Goal: Contribute content: Contribute content

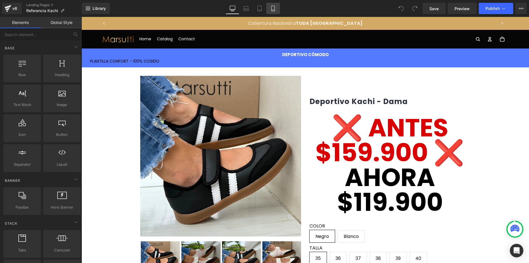
click at [275, 10] on icon at bounding box center [273, 9] width 6 height 6
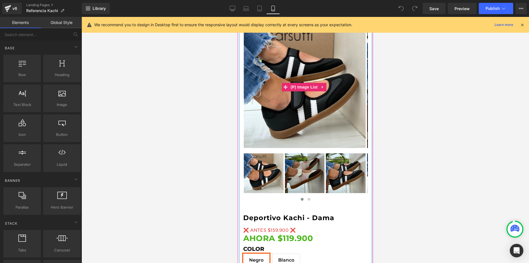
scroll to position [141, 0]
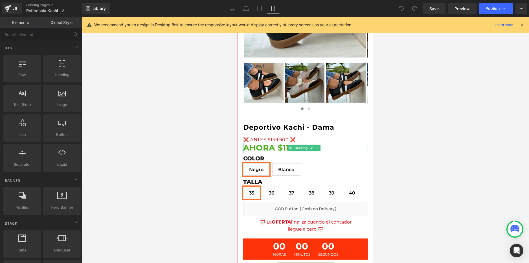
click at [276, 143] on strong "AHORA $119.900" at bounding box center [278, 148] width 70 height 10
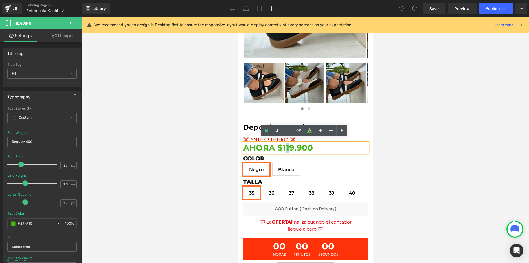
click at [286, 143] on strong "AHORA $119.900" at bounding box center [278, 148] width 70 height 10
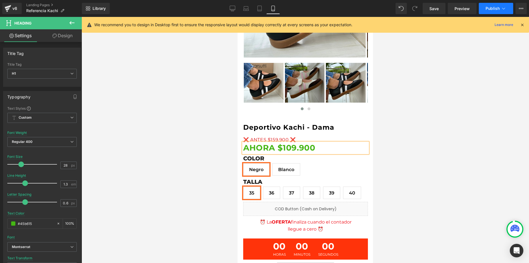
click at [489, 5] on button "Publish" at bounding box center [496, 8] width 34 height 11
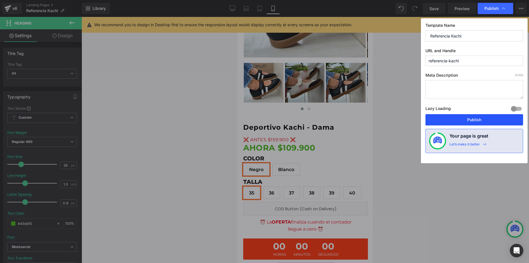
click at [464, 125] on button "Publish" at bounding box center [475, 119] width 98 height 11
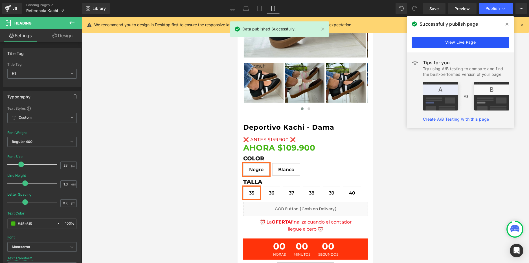
click at [489, 42] on link "View Live Page" at bounding box center [461, 42] width 98 height 11
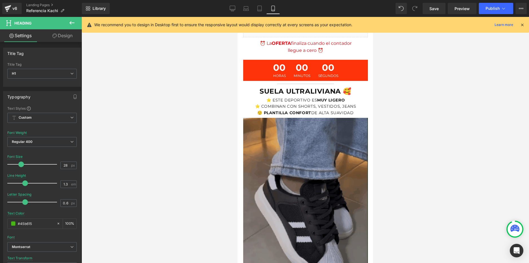
scroll to position [339, 0]
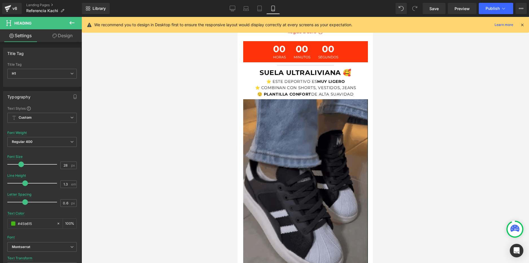
click at [322, 148] on img at bounding box center [305, 194] width 125 height 190
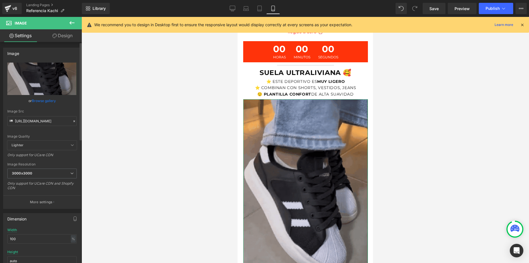
click at [45, 101] on link "Browse gallery" at bounding box center [44, 101] width 24 height 10
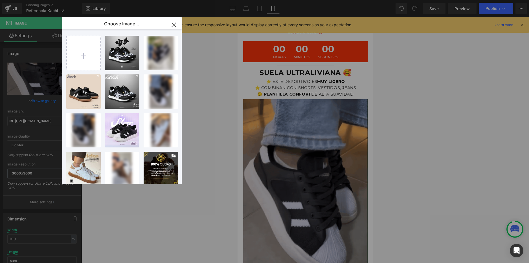
click at [175, 21] on icon "button" at bounding box center [173, 24] width 9 height 9
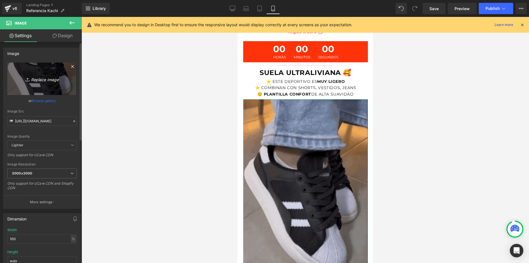
click at [40, 78] on icon "Replace Image" at bounding box center [41, 78] width 45 height 7
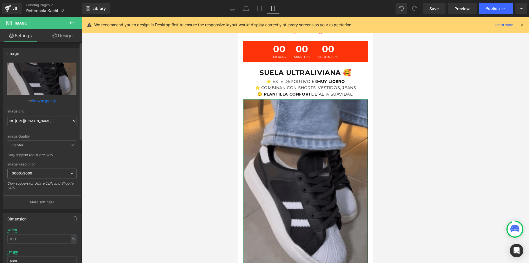
click at [48, 101] on link "Browse gallery" at bounding box center [44, 101] width 24 height 10
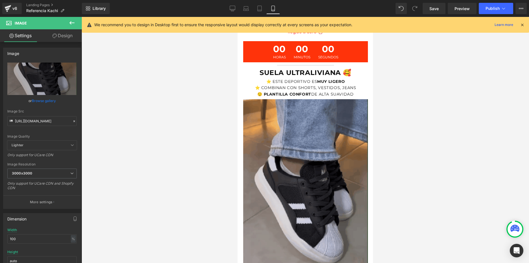
click at [34, 0] on div "You are previewing how the will restyle your page. You can not edit Elements in…" at bounding box center [264, 0] width 529 height 0
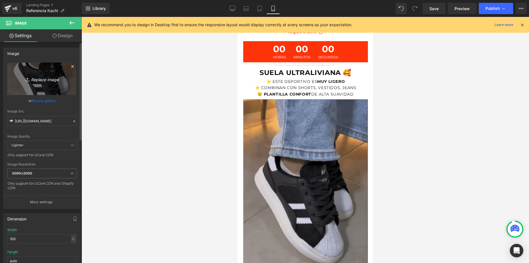
click at [48, 70] on link "Replace Image" at bounding box center [41, 79] width 69 height 32
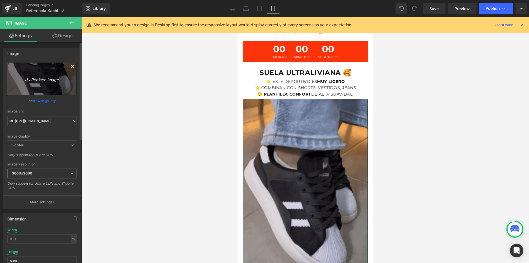
type input "C:\fakepath\3d36e8fc215c42f583a40ae00d681420.gif"
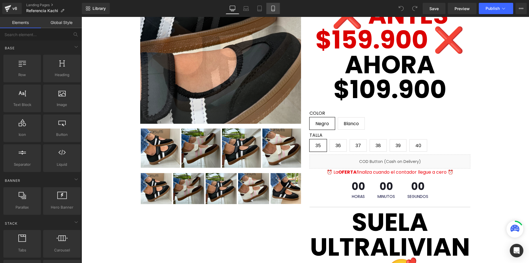
click at [271, 10] on icon at bounding box center [273, 9] width 6 height 6
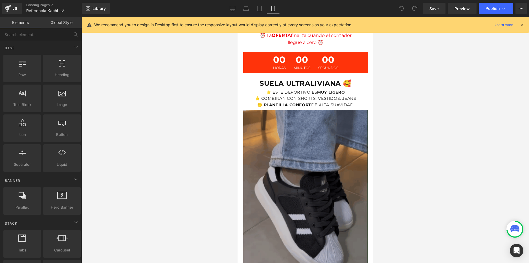
scroll to position [326, 0]
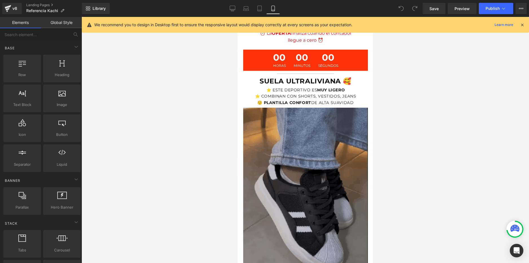
click at [308, 167] on img at bounding box center [305, 203] width 125 height 190
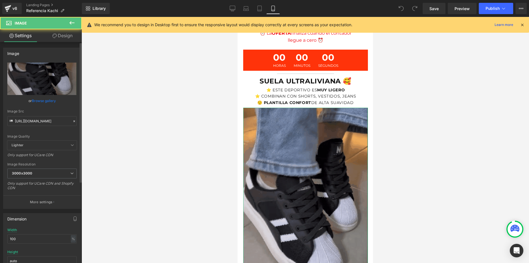
click at [47, 100] on link "Browse gallery" at bounding box center [44, 101] width 24 height 10
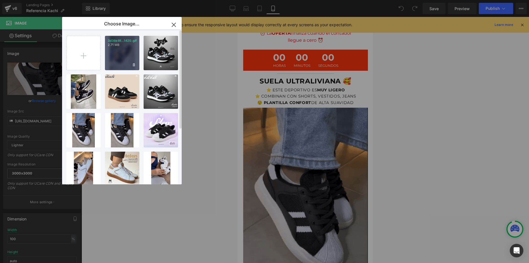
click at [117, 49] on div "3d36e8f...1420.gif 2.71 MB" at bounding box center [122, 53] width 34 height 34
type input "https://ucarecdn.com/d0e0eedd-e839-4f1d-af08-92f3eb873966/3d36e8fc215c42f583a40…"
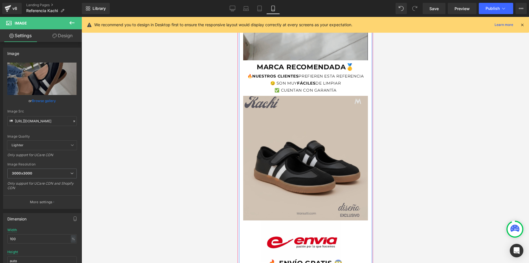
scroll to position [552, 0]
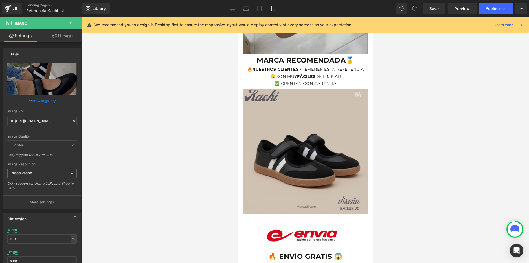
click at [299, 153] on img at bounding box center [305, 150] width 125 height 128
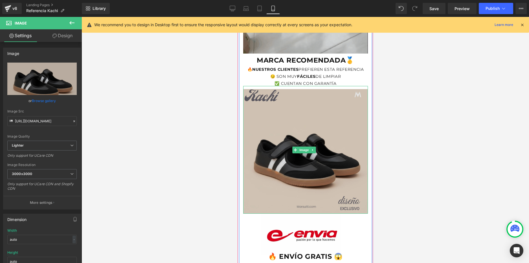
click at [280, 149] on img at bounding box center [305, 150] width 125 height 128
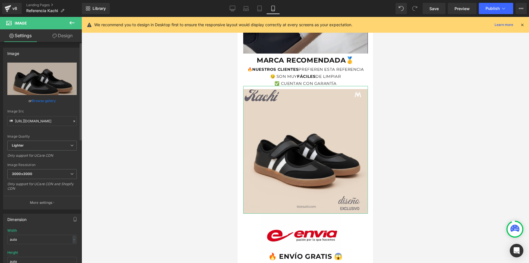
click at [43, 100] on link "Browse gallery" at bounding box center [44, 101] width 24 height 10
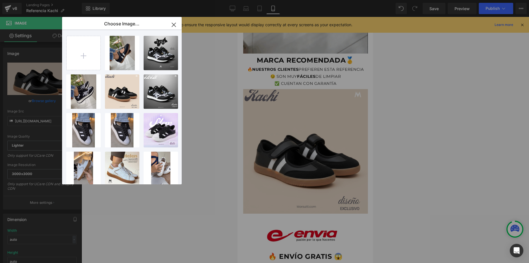
click at [172, 23] on icon "button" at bounding box center [174, 25] width 4 height 4
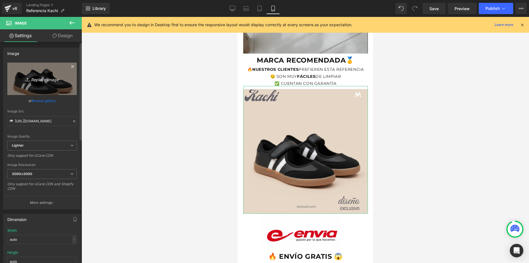
click at [47, 70] on link "Replace Image" at bounding box center [41, 79] width 69 height 32
type input "C:\fakepath\Kachi (1).png"
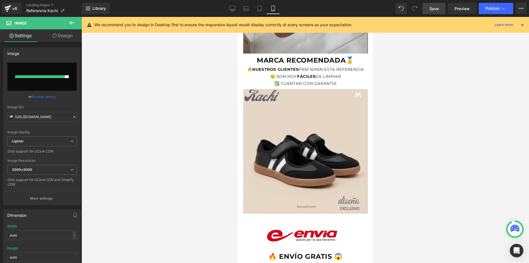
click at [437, 8] on span "Save" at bounding box center [434, 9] width 9 height 6
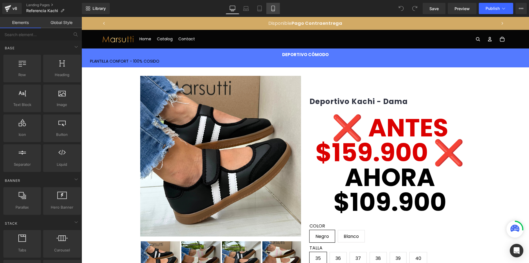
click at [269, 8] on link "Mobile" at bounding box center [273, 8] width 14 height 11
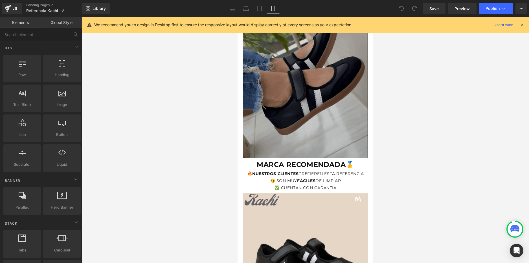
scroll to position [565, 0]
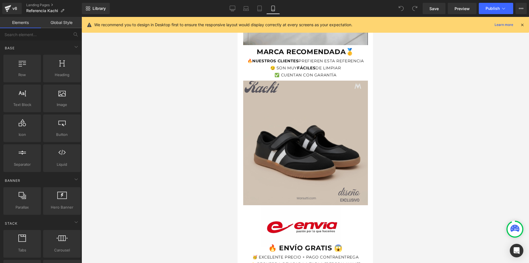
click at [324, 121] on img at bounding box center [305, 142] width 125 height 128
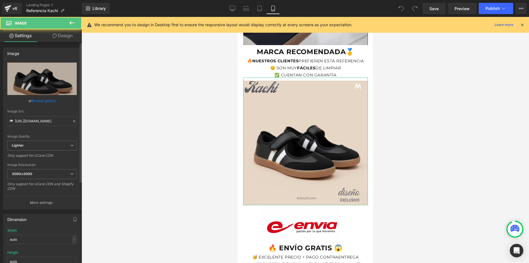
click at [49, 104] on link "Browse gallery" at bounding box center [44, 101] width 24 height 10
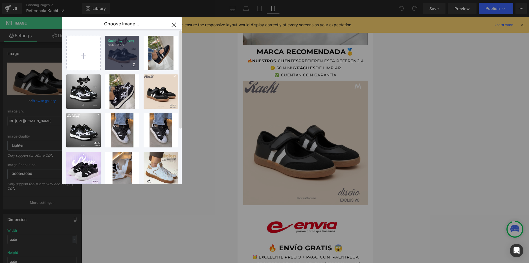
click at [120, 58] on div "Kachi _... _1_.png 864.29 KB" at bounding box center [122, 53] width 34 height 34
type input "https://ucarecdn.com/7c2b6e14-8af0-4749-9557-934443b5ca42/-/format/auto/-/previ…"
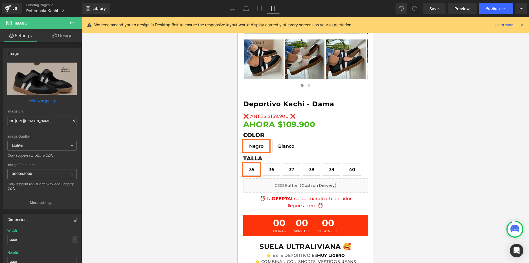
scroll to position [141, 0]
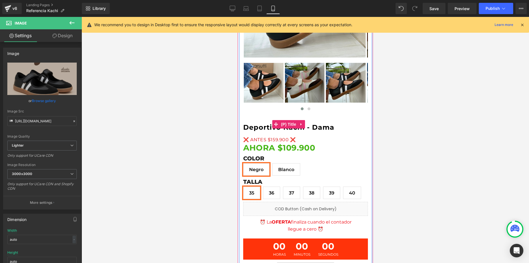
click at [334, 115] on h1 "Deportivo Kachi - Dama" at bounding box center [305, 124] width 125 height 25
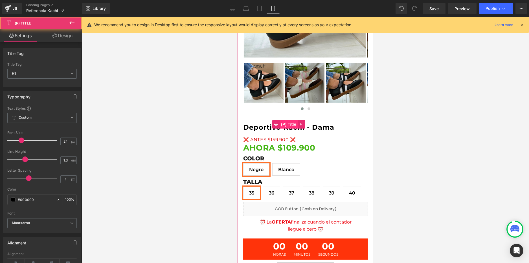
click at [290, 120] on span "(P) Title" at bounding box center [289, 124] width 18 height 8
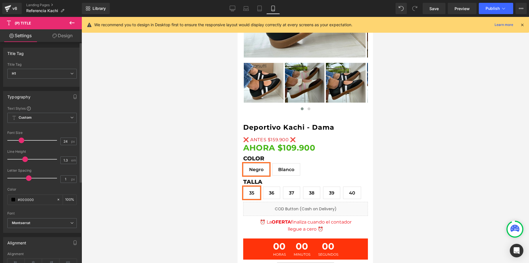
click at [61, 43] on div "Title Tag H1 H2 H3 H4 H5 H6 Paragraph Title Tag H1 H1 H2 H3 H4 H5 H6 Paragraph …" at bounding box center [42, 209] width 84 height 334
click at [61, 40] on link "Design" at bounding box center [62, 35] width 41 height 13
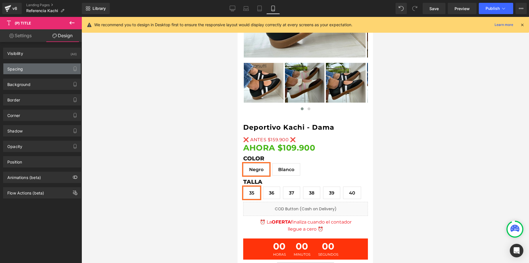
click at [28, 66] on div "Spacing" at bounding box center [41, 69] width 77 height 11
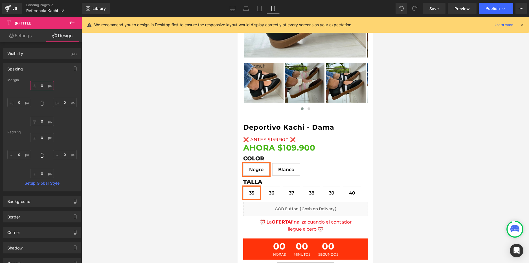
click at [40, 86] on input "0" at bounding box center [42, 85] width 24 height 9
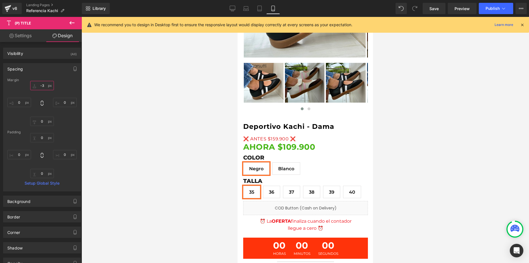
type input "-35"
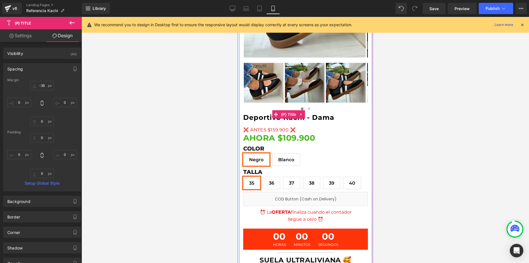
click at [353, 102] on h1 "Deportivo Kachi - Dama" at bounding box center [305, 114] width 125 height 25
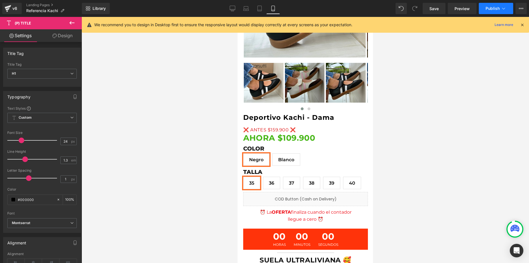
click at [489, 8] on span "Publish" at bounding box center [493, 8] width 14 height 5
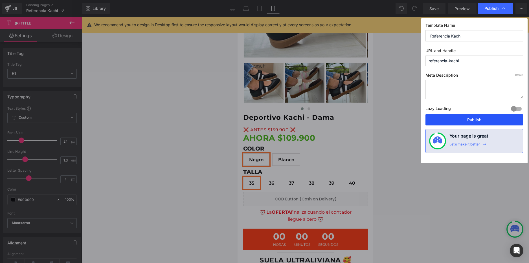
click at [474, 123] on button "Publish" at bounding box center [475, 119] width 98 height 11
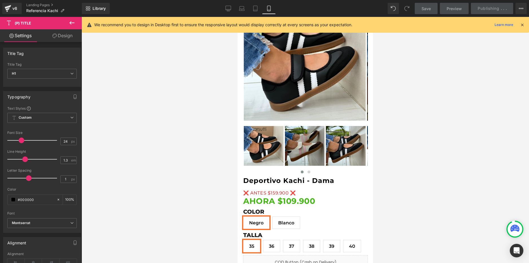
scroll to position [56, 0]
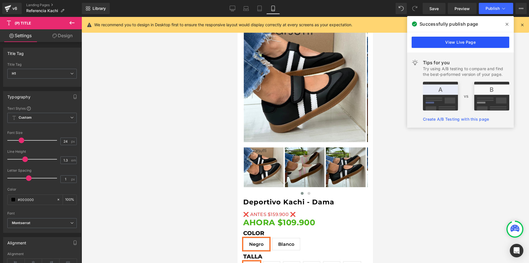
click at [450, 44] on link "View Live Page" at bounding box center [461, 42] width 98 height 11
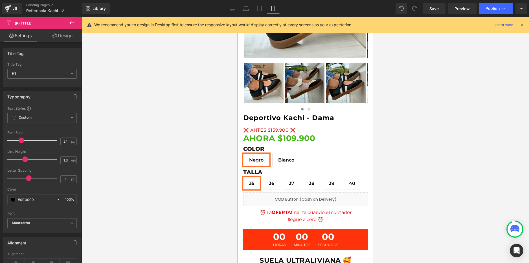
scroll to position [141, 0]
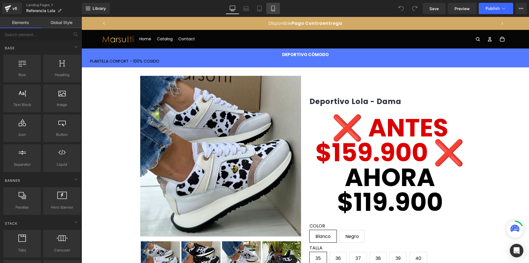
click at [273, 5] on link "Mobile" at bounding box center [273, 8] width 14 height 11
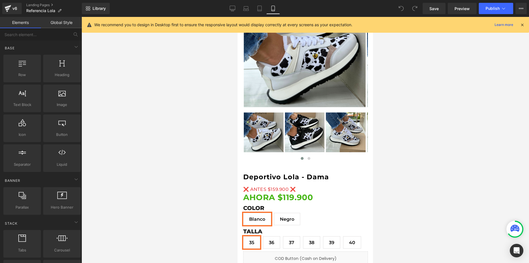
scroll to position [113, 0]
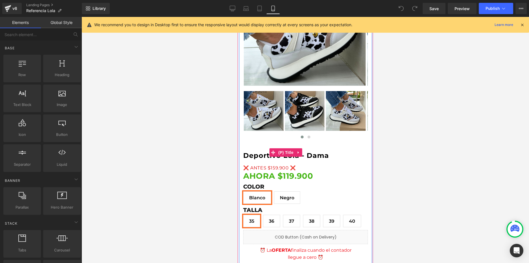
click at [327, 151] on link "Deportivo Lola - Dama" at bounding box center [286, 155] width 86 height 9
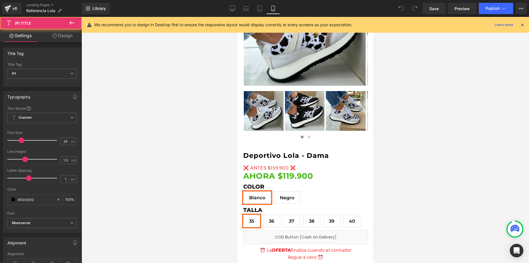
click at [60, 35] on link "Design" at bounding box center [62, 35] width 41 height 13
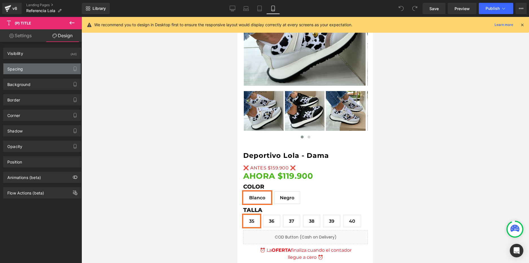
click at [32, 67] on div "Spacing" at bounding box center [41, 69] width 77 height 11
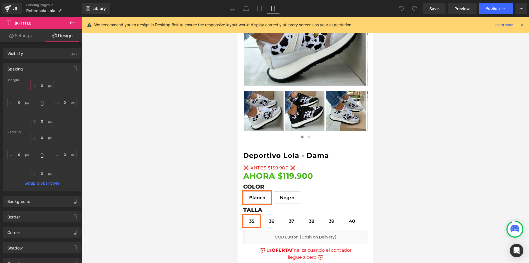
click at [40, 86] on input "0" at bounding box center [42, 85] width 24 height 9
click at [41, 86] on input "0" at bounding box center [42, 85] width 24 height 9
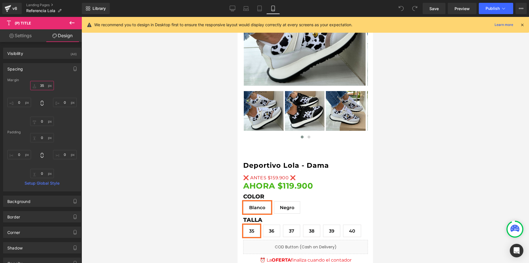
type input "3"
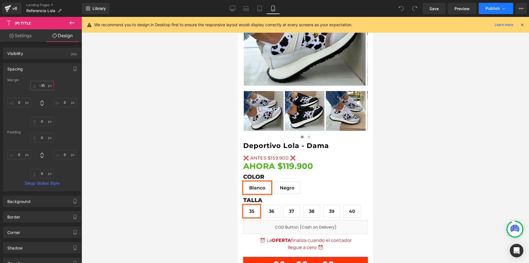
type input "-35"
click at [495, 8] on span "Publish" at bounding box center [493, 8] width 14 height 5
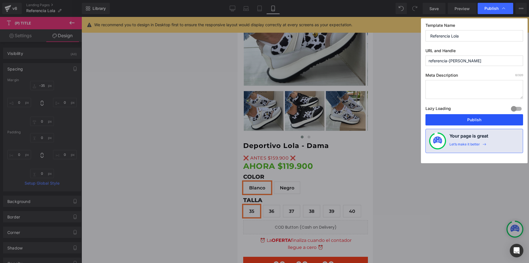
click at [463, 123] on button "Publish" at bounding box center [475, 119] width 98 height 11
